Goal: Navigation & Orientation: Find specific page/section

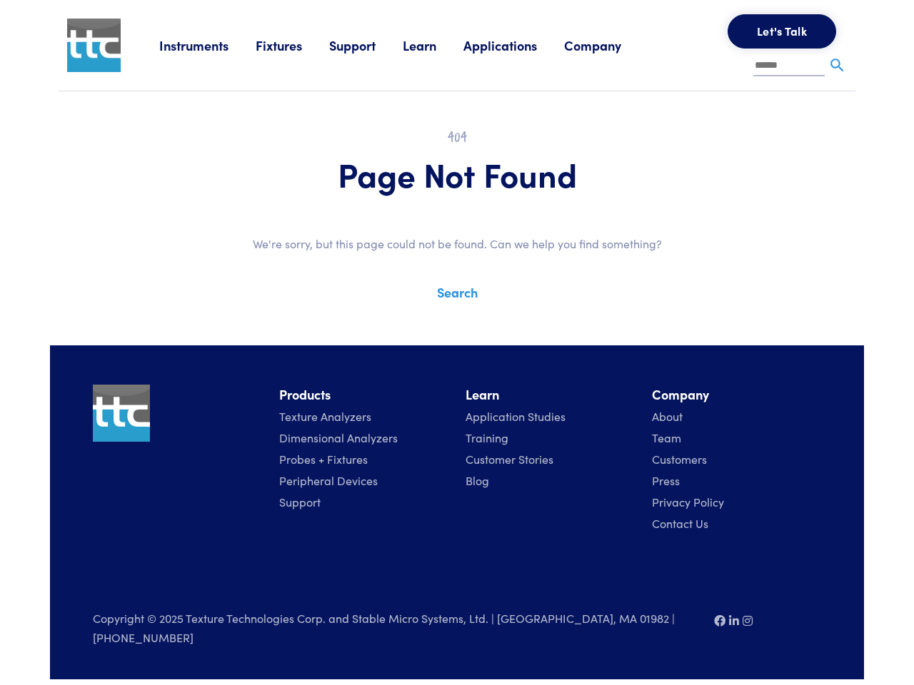
click at [457, 332] on div "Instruments Texture Analyzers Measure any physical product characteristic. TA.X…" at bounding box center [457, 340] width 814 height 680
click at [208, 45] on link "Instruments" at bounding box center [207, 45] width 96 height 18
click at [294, 45] on link "Fixtures" at bounding box center [293, 45] width 74 height 18
click at [369, 45] on link "Support" at bounding box center [366, 45] width 74 height 18
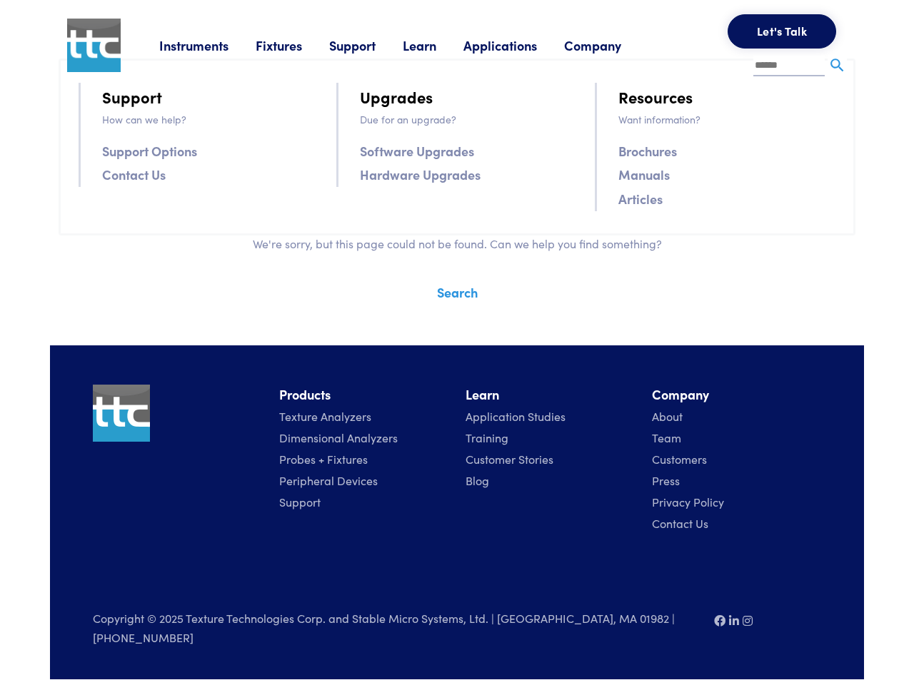
click at [438, 45] on link "Learn" at bounding box center [433, 45] width 61 height 18
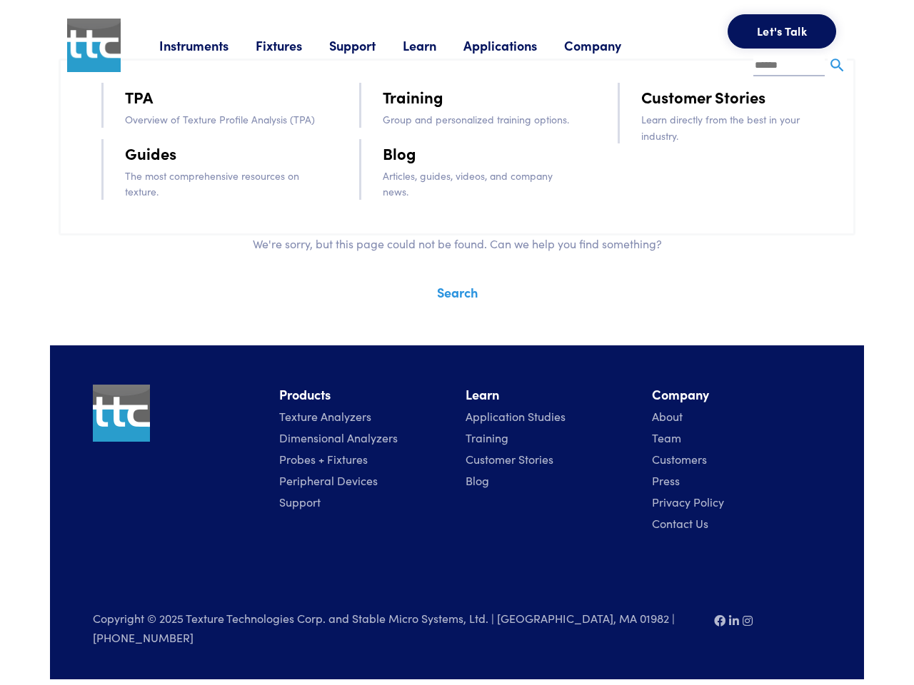
click at [519, 45] on link "Applications" at bounding box center [513, 45] width 101 height 18
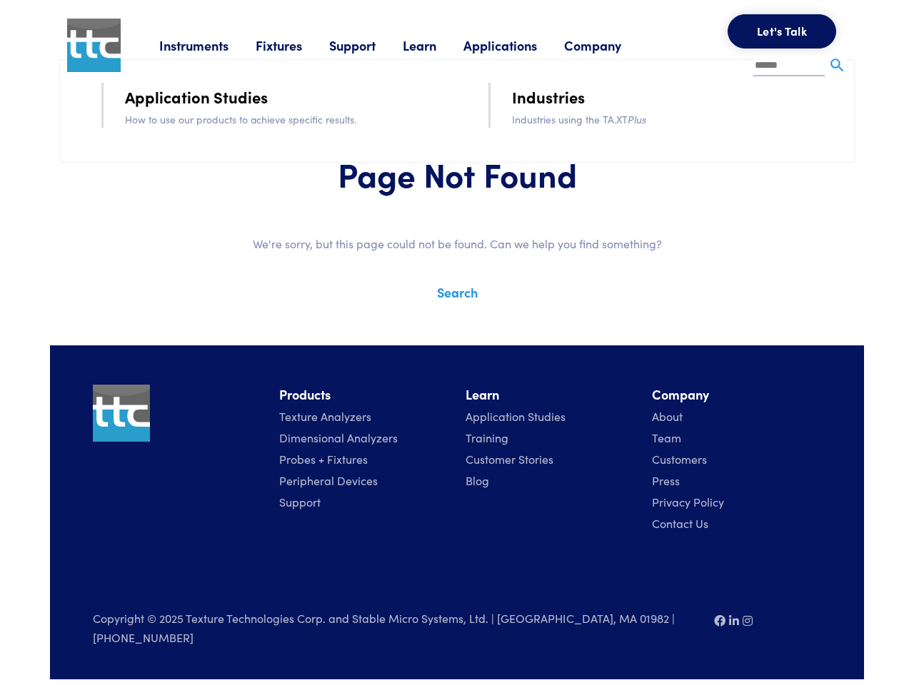
click at [612, 45] on link "Company" at bounding box center [606, 45] width 84 height 18
click at [782, 31] on button "Let's Talk" at bounding box center [781, 31] width 108 height 34
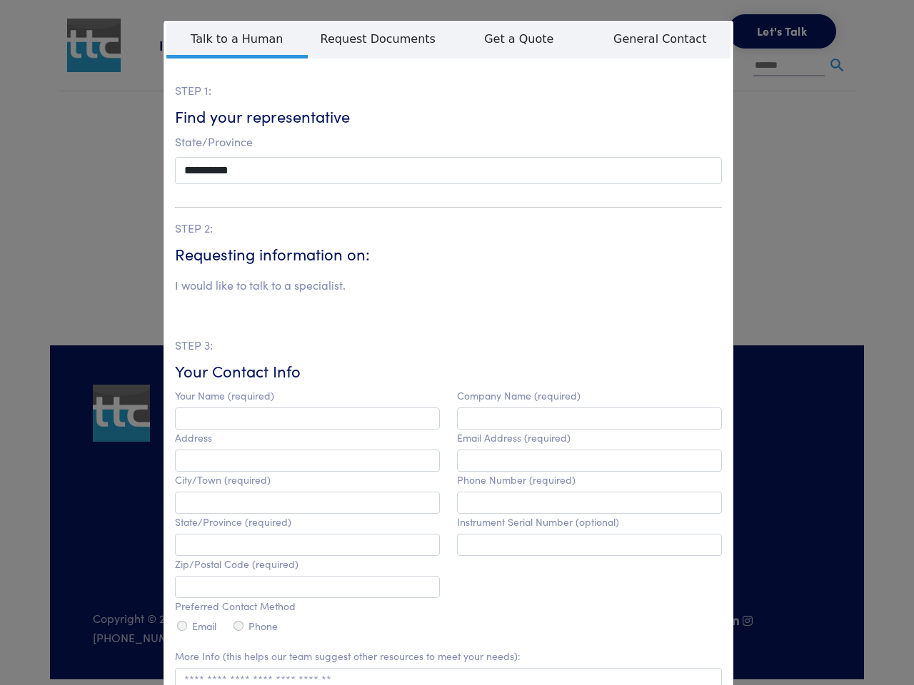
click at [442, 680] on html "Instruments Texture Analyzers Measure any physical product characteristic. TA.X…" at bounding box center [457, 340] width 914 height 680
